Goal: Task Accomplishment & Management: Manage account settings

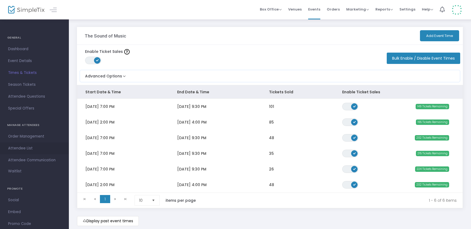
click at [25, 146] on span "Attendee List" at bounding box center [34, 148] width 53 height 7
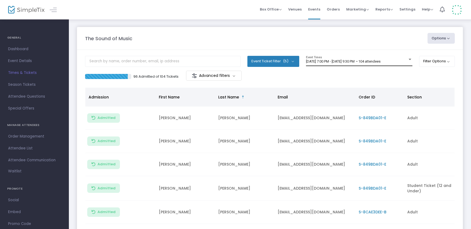
click at [408, 59] on div at bounding box center [410, 60] width 5 height 4
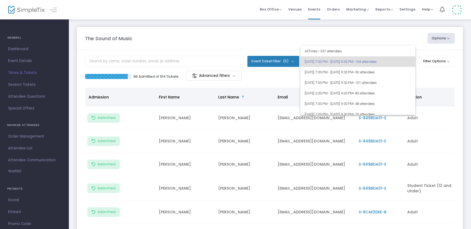
click at [408, 36] on div at bounding box center [235, 114] width 471 height 229
